Goal: Task Accomplishment & Management: Use online tool/utility

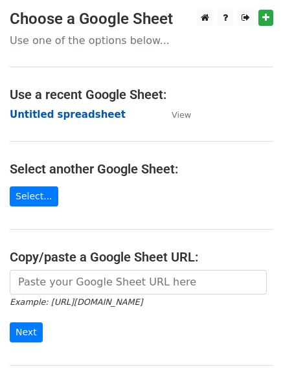
click at [67, 120] on strong "Untitled spreadsheet" at bounding box center [68, 115] width 116 height 12
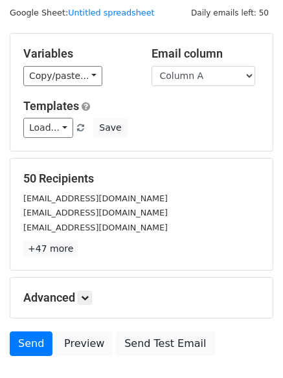
scroll to position [73, 0]
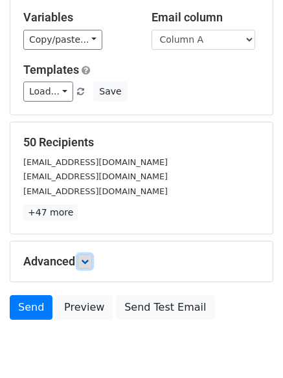
click at [87, 264] on icon at bounding box center [85, 262] width 8 height 8
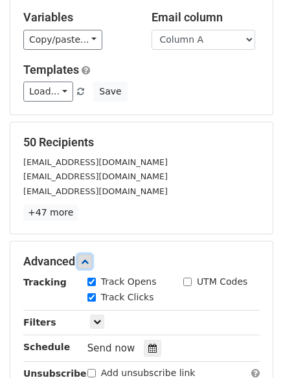
scroll to position [252, 0]
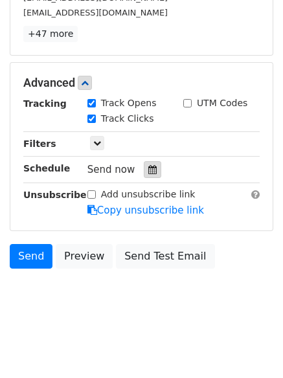
click at [148, 173] on icon at bounding box center [152, 169] width 8 height 9
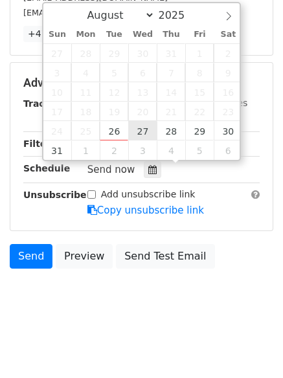
type input "2025-08-27 12:00"
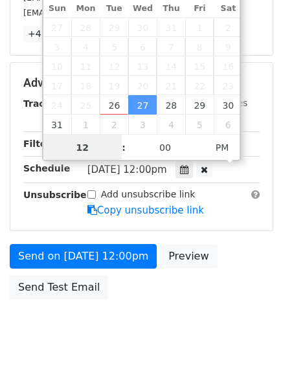
scroll to position [1, 0]
type input "1"
type input "2025-09-06 13:00"
select select "8"
type input "01"
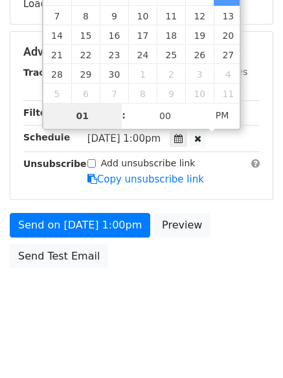
scroll to position [252, 0]
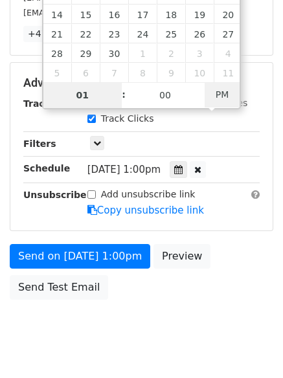
type input "2025-09-06 01:00"
click at [225, 96] on span "PM" at bounding box center [223, 95] width 36 height 26
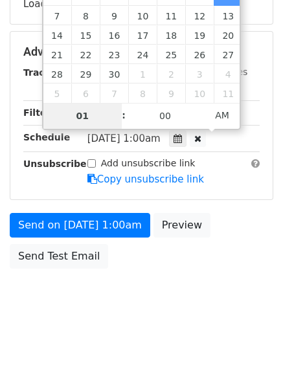
type input "01"
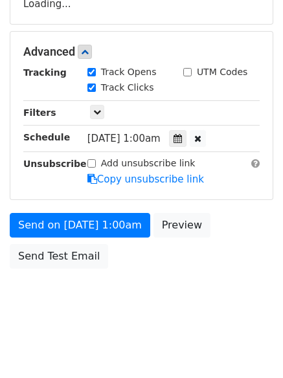
click at [165, 304] on body "New Campaign Daily emails left: 50 Google Sheet: Untitled spreadsheet Variables…" at bounding box center [141, 53] width 283 height 548
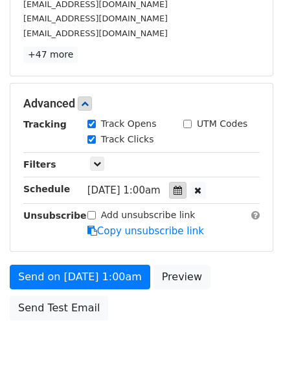
click at [186, 184] on div at bounding box center [177, 190] width 17 height 17
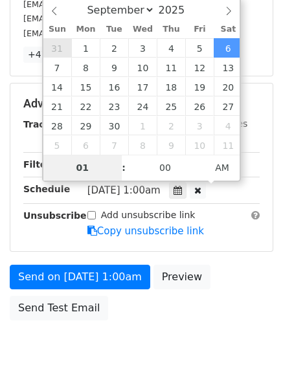
type input "2025-08-31 01:00"
select select "7"
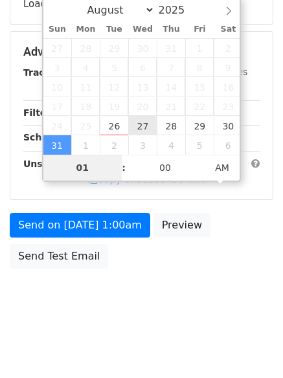
type input "2025-08-27 01:00"
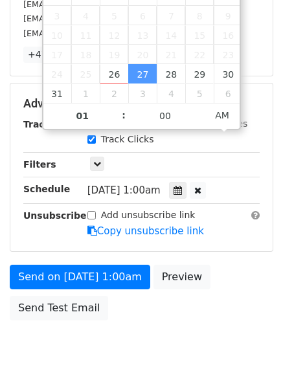
click at [134, 340] on body "New Campaign Daily emails left: 50 Google Sheet: Untitled spreadsheet Variables…" at bounding box center [141, 79] width 283 height 600
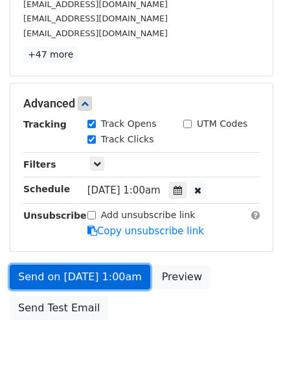
click at [126, 282] on link "Send on Aug 27 at 1:00am" at bounding box center [80, 277] width 140 height 25
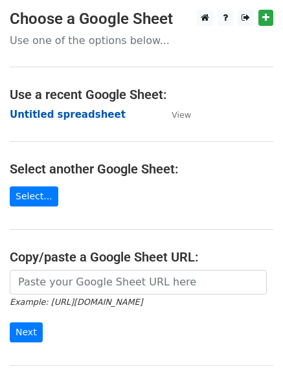
click at [96, 114] on strong "Untitled spreadsheet" at bounding box center [68, 115] width 116 height 12
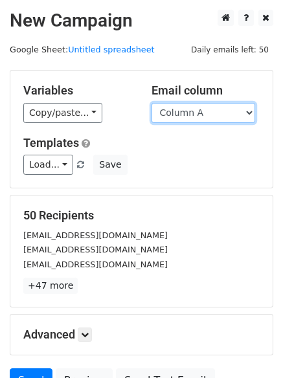
click at [176, 116] on select "Column A Column B Column C Column D Column E Column F" at bounding box center [203, 113] width 104 height 20
select select "Column B"
click at [151, 103] on select "Column A Column B Column C Column D Column E Column F" at bounding box center [203, 113] width 104 height 20
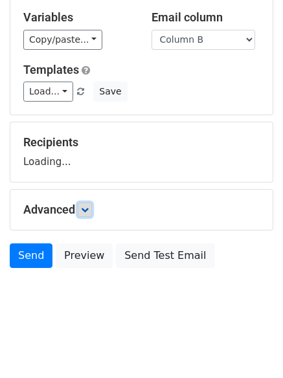
click at [91, 214] on link at bounding box center [85, 210] width 14 height 14
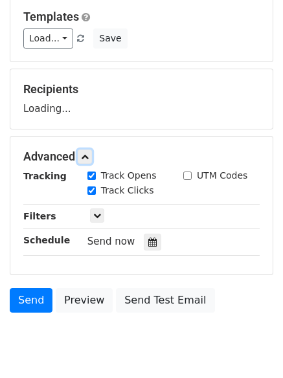
scroll to position [183, 0]
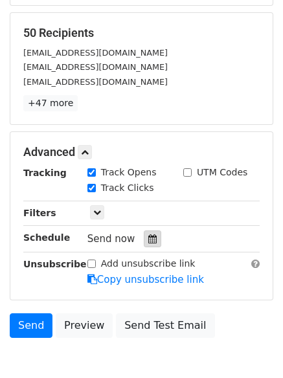
click at [154, 237] on div at bounding box center [152, 238] width 17 height 17
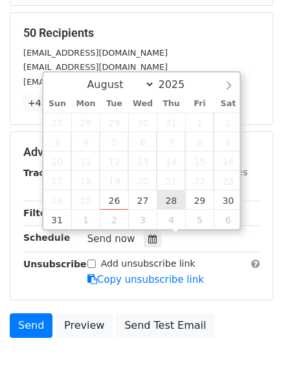
type input "2025-08-28 12:00"
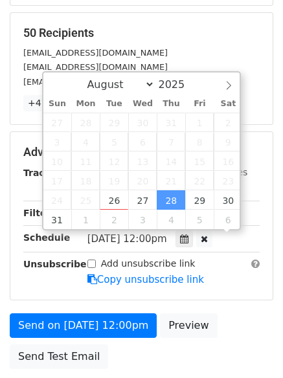
scroll to position [1, 0]
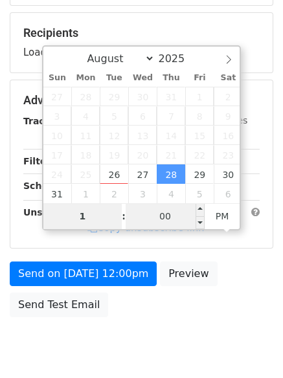
type input "1"
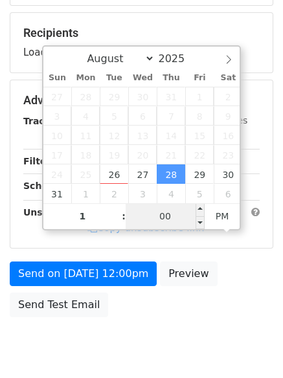
type input "2025-08-28 13:00"
type input "01"
click at [174, 212] on input "00" at bounding box center [165, 216] width 79 height 26
type input "11"
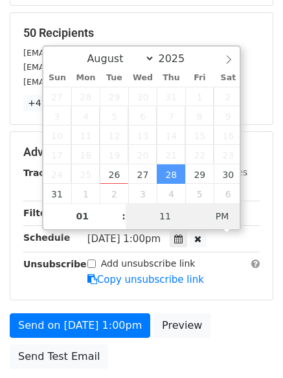
type input "2025-08-28 01:11"
click at [232, 216] on span "PM" at bounding box center [223, 216] width 36 height 26
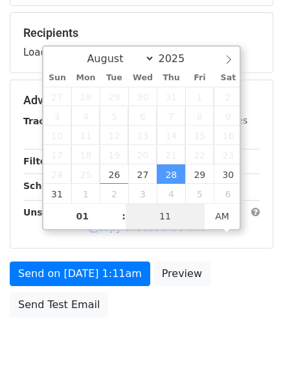
type input "11"
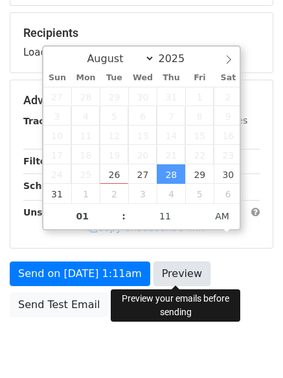
scroll to position [231, 0]
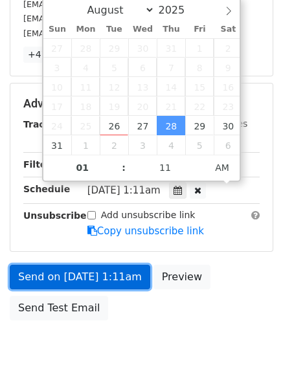
click at [116, 281] on link "Send on Aug 28 at 1:11am" at bounding box center [80, 277] width 140 height 25
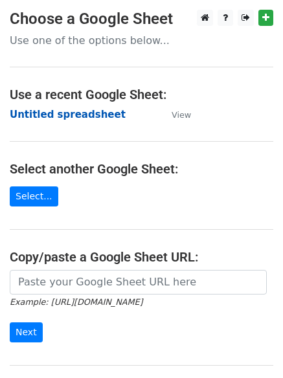
click at [94, 120] on strong "Untitled spreadsheet" at bounding box center [68, 115] width 116 height 12
click at [100, 117] on strong "Untitled spreadsheet" at bounding box center [68, 115] width 116 height 12
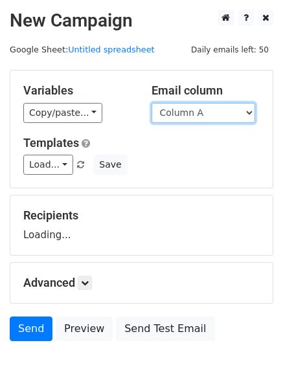
drag, startPoint x: 0, startPoint y: 0, endPoint x: 211, endPoint y: 117, distance: 241.3
click at [211, 117] on select "Column A Column B Column C Column D Column E Column F" at bounding box center [203, 113] width 104 height 20
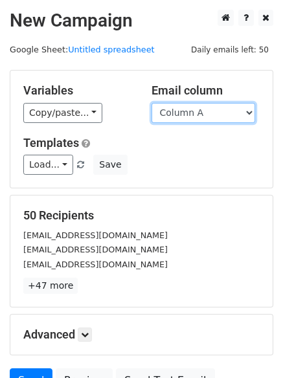
click at [212, 117] on select "Column A Column B Column C Column D Column E Column F" at bounding box center [203, 113] width 104 height 20
select select "Column C"
click at [151, 103] on select "Column A Column B Column C Column D Column E Column F" at bounding box center [203, 113] width 104 height 20
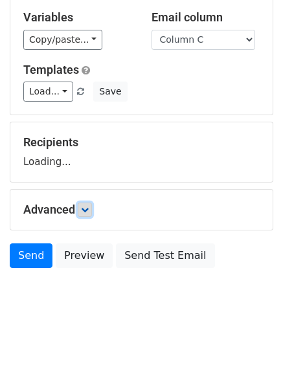
click at [92, 215] on link at bounding box center [85, 210] width 14 height 14
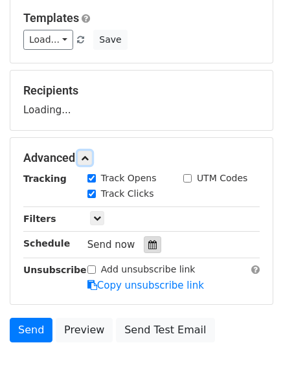
scroll to position [193, 0]
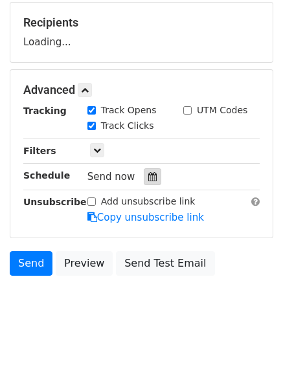
click at [150, 181] on div at bounding box center [152, 176] width 17 height 17
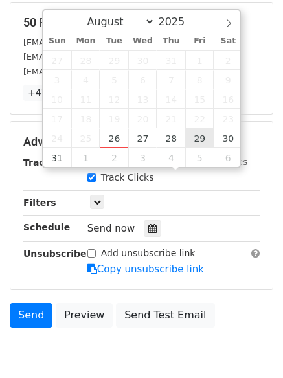
type input "2025-08-29 12:00"
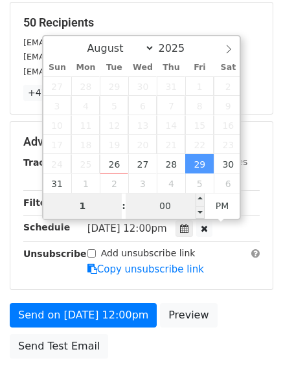
type input "1"
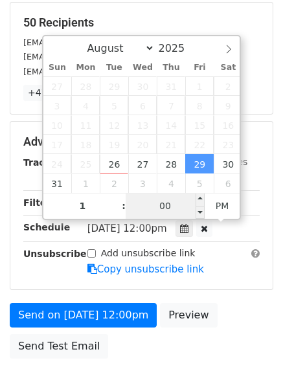
type input "2025-08-29 13:00"
type input "01"
click at [175, 202] on input "00" at bounding box center [165, 206] width 79 height 26
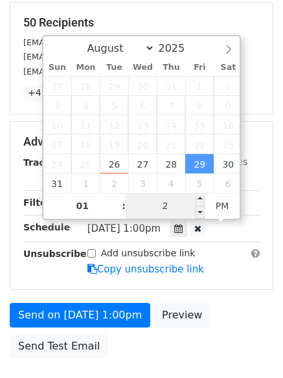
type input "22"
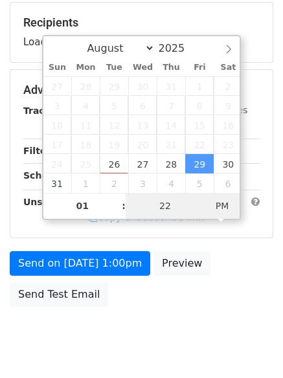
type input "2025-08-29 01:22"
click at [219, 202] on span "PM" at bounding box center [223, 206] width 36 height 26
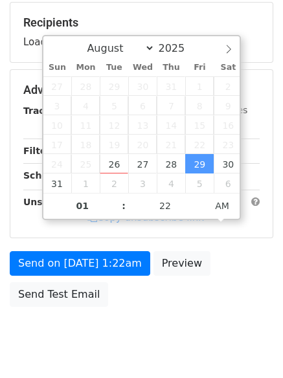
click at [212, 297] on form "Variables Copy/paste... {{Column A}} {{Column B}} {{Column C}} {{Column D}} {{C…" at bounding box center [141, 95] width 263 height 436
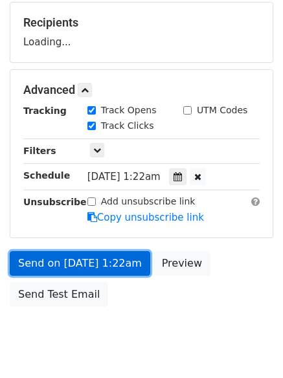
click at [117, 269] on link "Send on Aug 29 at 1:22am" at bounding box center [80, 263] width 140 height 25
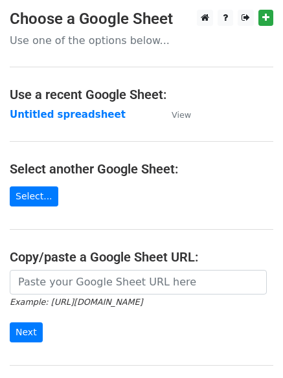
click at [82, 111] on strong "Untitled spreadsheet" at bounding box center [68, 115] width 116 height 12
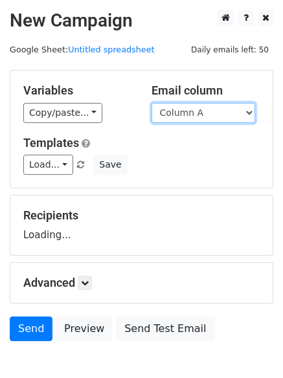
click at [198, 117] on select "Column A Column B Column C Column D Column E Column F" at bounding box center [203, 113] width 104 height 20
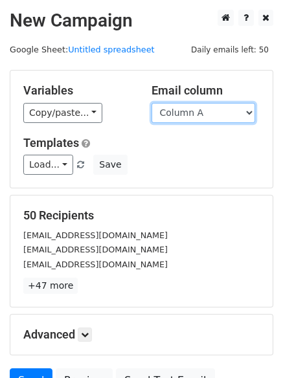
click at [203, 113] on select "Column A Column B Column C Column D Column E Column F" at bounding box center [203, 113] width 104 height 20
select select "Column D"
click at [151, 103] on select "Column A Column B Column C Column D Column E Column F" at bounding box center [203, 113] width 104 height 20
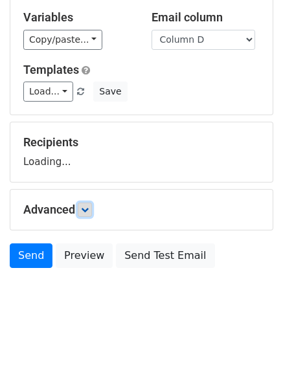
click at [84, 214] on link at bounding box center [85, 210] width 14 height 14
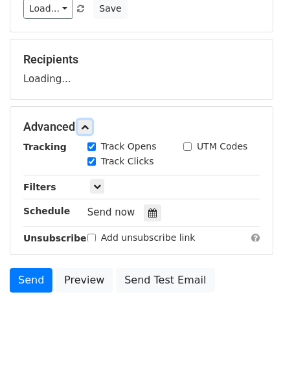
scroll to position [157, 0]
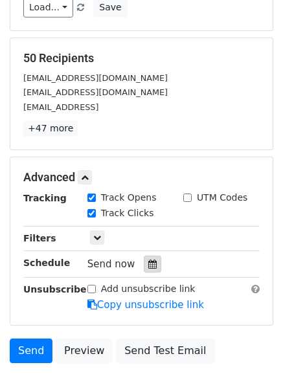
click at [148, 264] on icon at bounding box center [152, 264] width 8 height 9
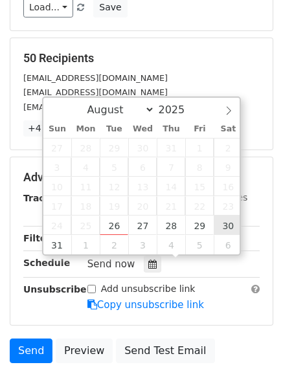
type input "2025-08-30 12:00"
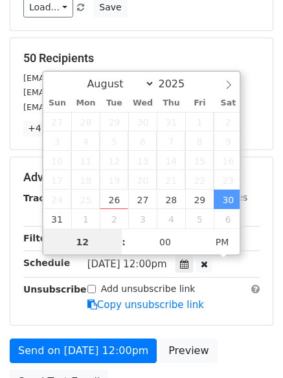
scroll to position [1, 0]
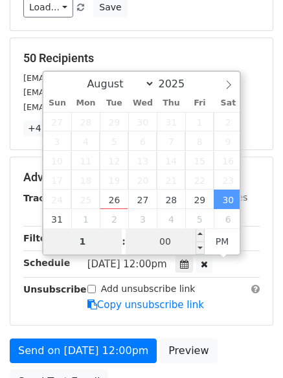
type input "1"
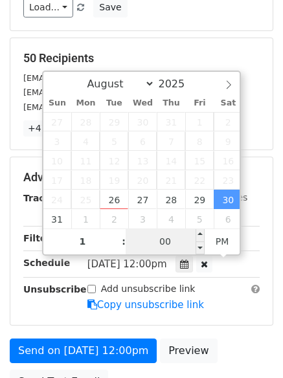
type input "2025-08-30 13:00"
type input "01"
click at [163, 245] on input "00" at bounding box center [165, 241] width 79 height 26
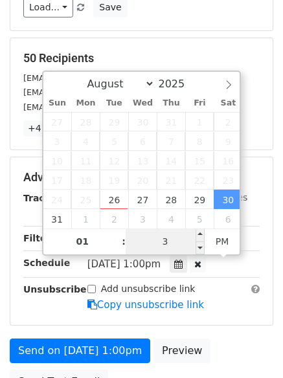
type input "33"
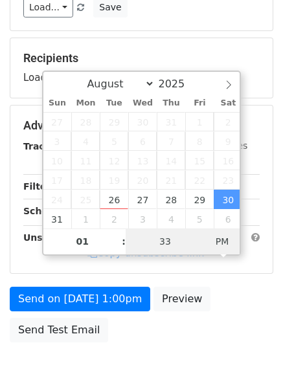
type input "2025-08-30 01:33"
click at [221, 241] on span "PM" at bounding box center [223, 241] width 36 height 26
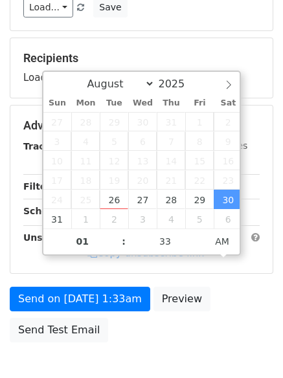
click at [206, 328] on div "Send on Aug 30 at 1:33am Preview Send Test Email" at bounding box center [141, 318] width 283 height 62
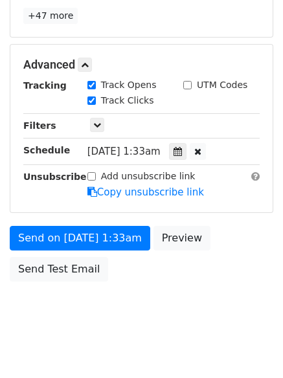
scroll to position [283, 0]
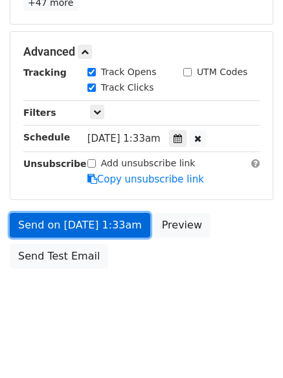
click at [118, 233] on link "Send on Aug 30 at 1:33am" at bounding box center [80, 225] width 140 height 25
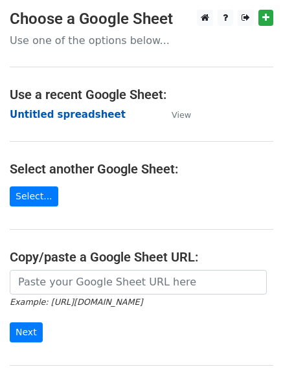
click at [87, 112] on strong "Untitled spreadsheet" at bounding box center [68, 115] width 116 height 12
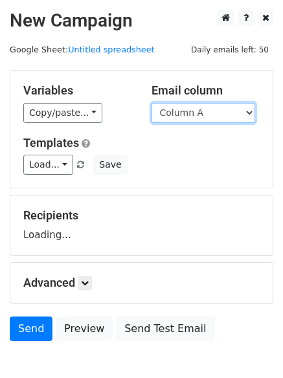
click at [190, 107] on select "Column A Column B Column C Column D Column E Column F" at bounding box center [203, 113] width 104 height 20
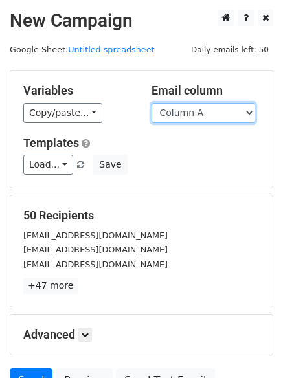
click at [193, 113] on select "Column A Column B Column C Column D Column E Column F" at bounding box center [203, 113] width 104 height 20
select select "Column E"
click at [151, 103] on select "Column A Column B Column C Column D Column E Column F" at bounding box center [203, 113] width 104 height 20
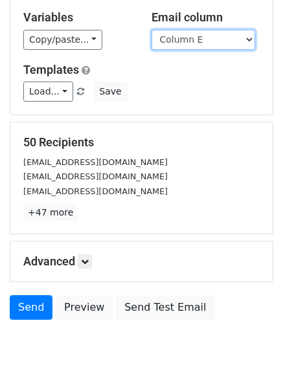
scroll to position [125, 0]
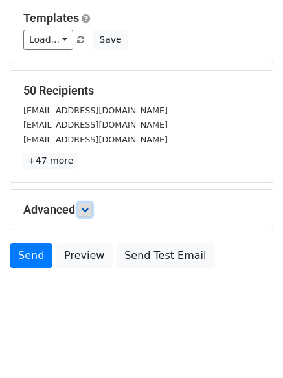
click at [92, 208] on link at bounding box center [85, 210] width 14 height 14
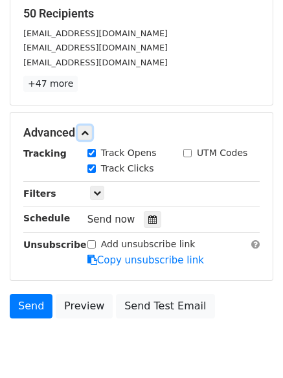
scroll to position [208, 0]
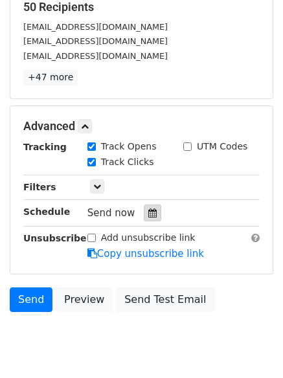
click at [148, 216] on icon at bounding box center [152, 212] width 8 height 9
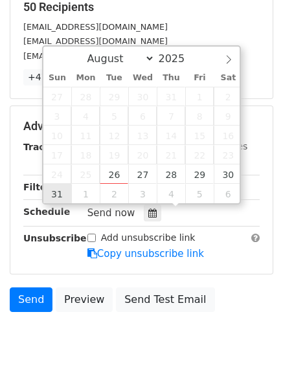
type input "2025-08-31 12:00"
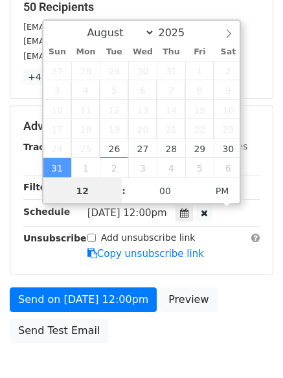
scroll to position [1, 0]
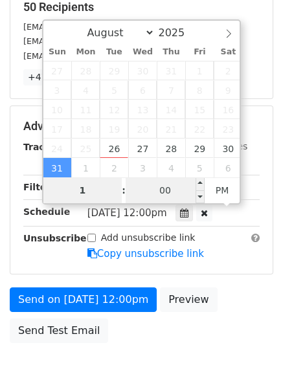
type input "1"
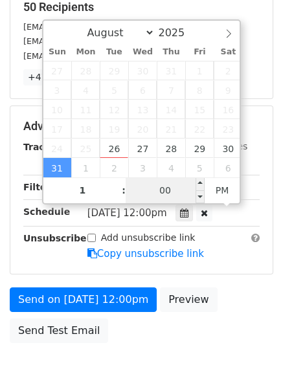
type input "2025-08-31 13:00"
type input "01"
click at [165, 186] on input "00" at bounding box center [165, 190] width 79 height 26
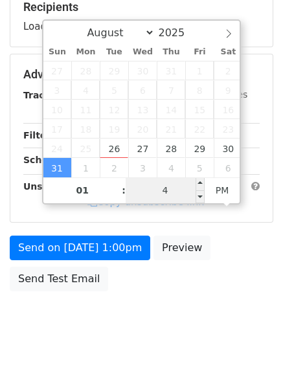
type input "44"
type input "2025-08-31 01:44"
click at [227, 193] on span "PM" at bounding box center [223, 190] width 36 height 26
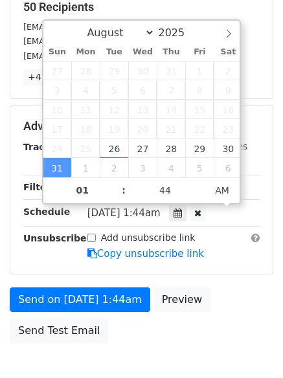
click at [190, 333] on body "New Campaign Daily emails left: 50 Google Sheet: Untitled spreadsheet Variables…" at bounding box center [141, 101] width 283 height 600
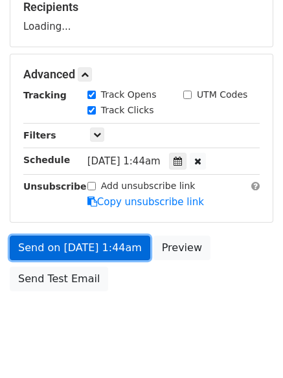
click at [140, 252] on link "Send on Aug 31 at 1:44am" at bounding box center [80, 248] width 140 height 25
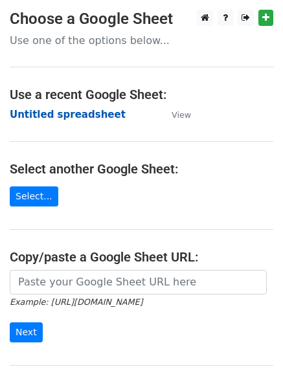
click at [52, 111] on strong "Untitled spreadsheet" at bounding box center [68, 115] width 116 height 12
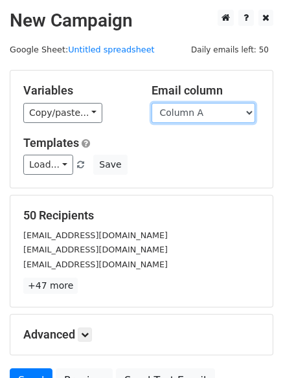
click at [215, 113] on select "Column A Column B Column C Column D Column E Column F" at bounding box center [203, 113] width 104 height 20
select select "Column F"
click at [151, 103] on select "Column A Column B Column C Column D Column E Column F" at bounding box center [203, 113] width 104 height 20
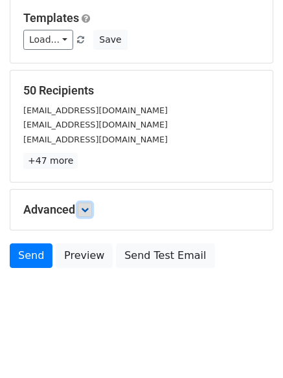
click at [89, 215] on link at bounding box center [85, 210] width 14 height 14
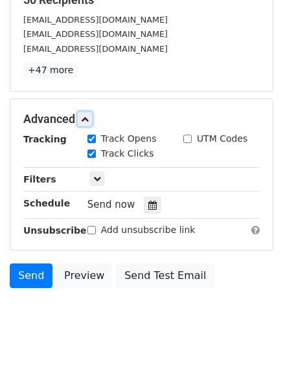
scroll to position [219, 0]
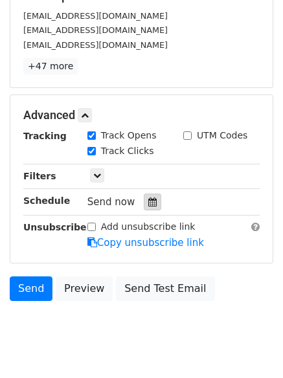
click at [150, 203] on icon at bounding box center [152, 201] width 8 height 9
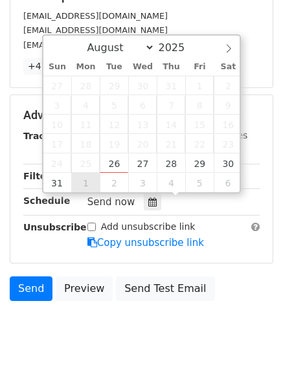
type input "[DATE] 12:00"
select select "8"
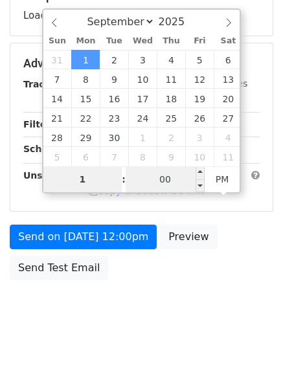
type input "1"
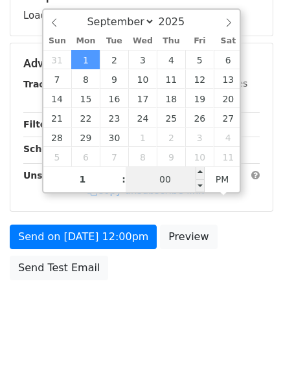
type input "[DATE] 13:00"
type input "01"
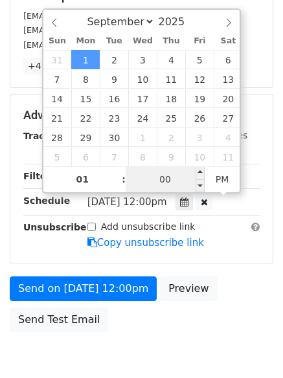
click at [174, 180] on input "00" at bounding box center [165, 179] width 79 height 26
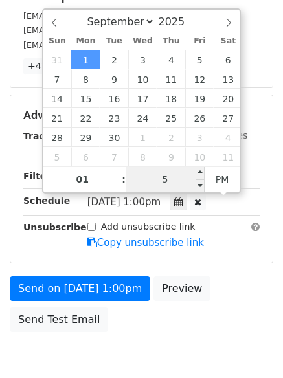
type input "55"
type input "[DATE] 01:55"
click at [224, 183] on span "AM" at bounding box center [223, 179] width 36 height 26
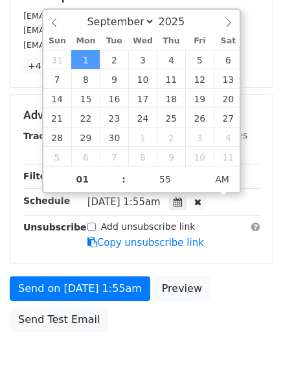
click at [191, 320] on div "Send on [DATE] 1:55am Preview Send Test Email" at bounding box center [141, 307] width 283 height 62
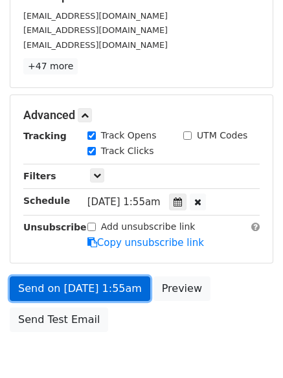
click at [120, 296] on link "Send on [DATE] 1:55am" at bounding box center [80, 288] width 140 height 25
